Goal: Transaction & Acquisition: Purchase product/service

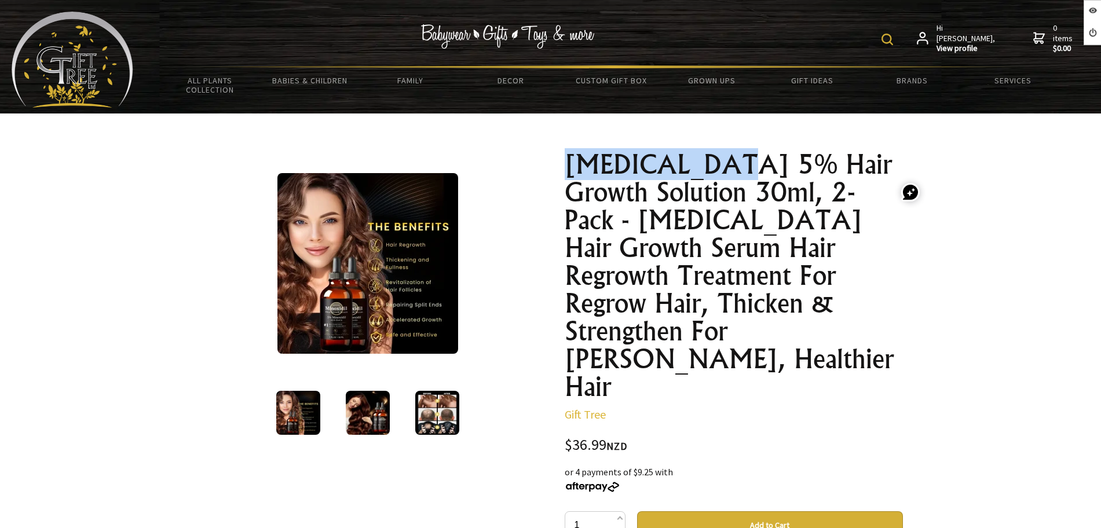
drag, startPoint x: 565, startPoint y: 163, endPoint x: 711, endPoint y: 164, distance: 145.4
click at [711, 164] on h1 "[MEDICAL_DATA] 5% Hair Growth Solution 30ml, 2-Pack - [MEDICAL_DATA] Hair Growt…" at bounding box center [734, 276] width 338 height 250
click at [587, 162] on h1 "[MEDICAL_DATA] 5% Hair Growth Solution 30ml, 2-Pack - [MEDICAL_DATA] Hair Growt…" at bounding box center [734, 276] width 338 height 250
drag, startPoint x: 575, startPoint y: 160, endPoint x: 858, endPoint y: 173, distance: 283.0
click at [858, 173] on h1 "[MEDICAL_DATA] 5% Hair Growth Solution 30ml, 2-Pack - [MEDICAL_DATA] Hair Growt…" at bounding box center [734, 276] width 338 height 250
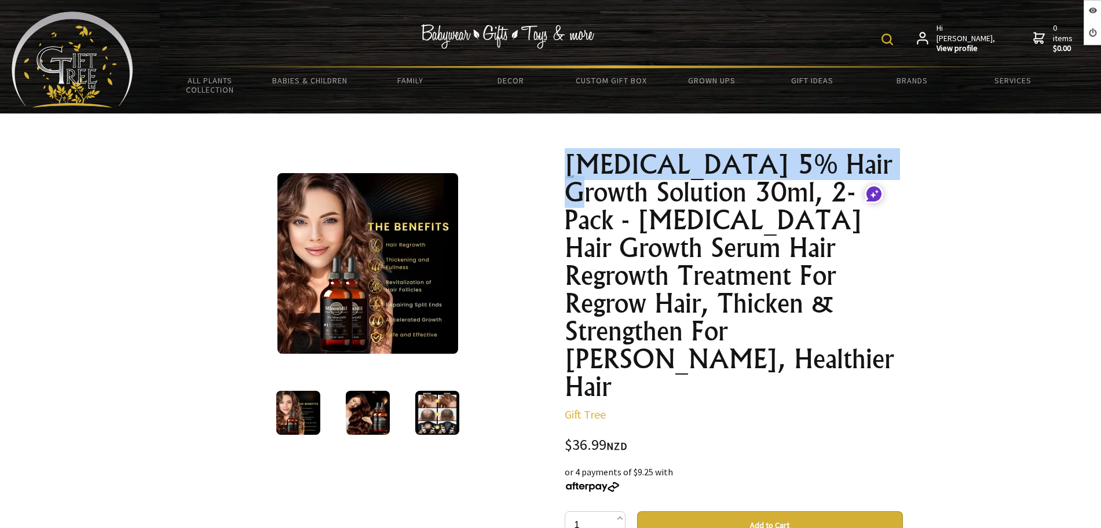
copy h1 "[MEDICAL_DATA] 5% Hair Growth"
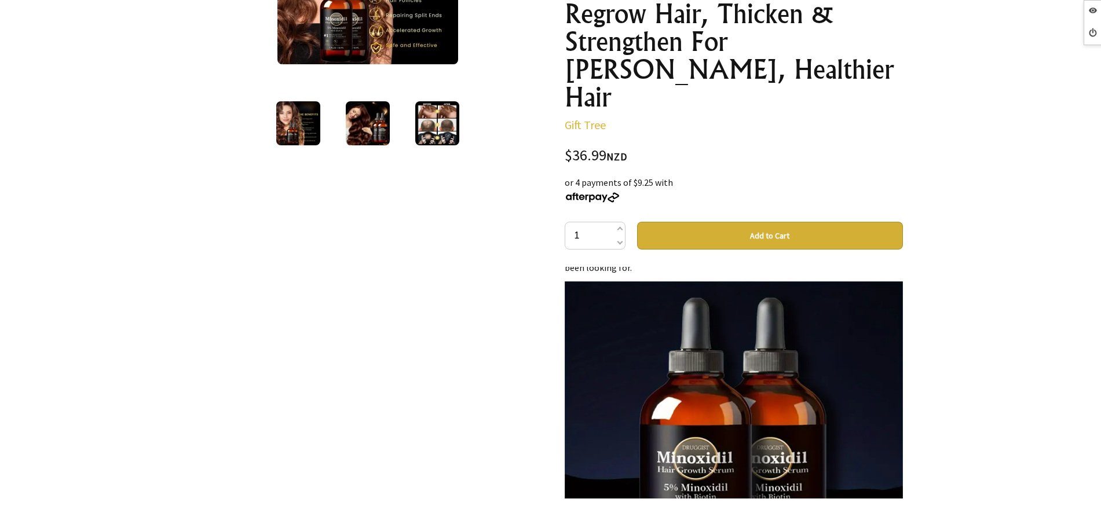
scroll to position [362, 0]
